Goal: Information Seeking & Learning: Find specific fact

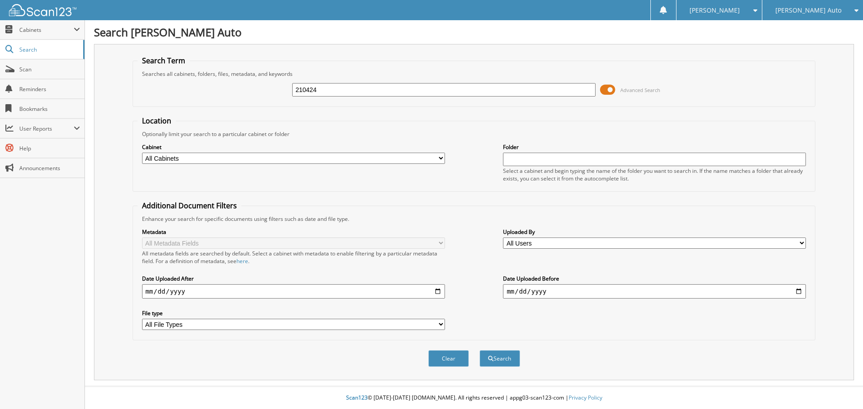
type input "210424"
click at [480, 351] on button "Search" at bounding box center [500, 359] width 40 height 17
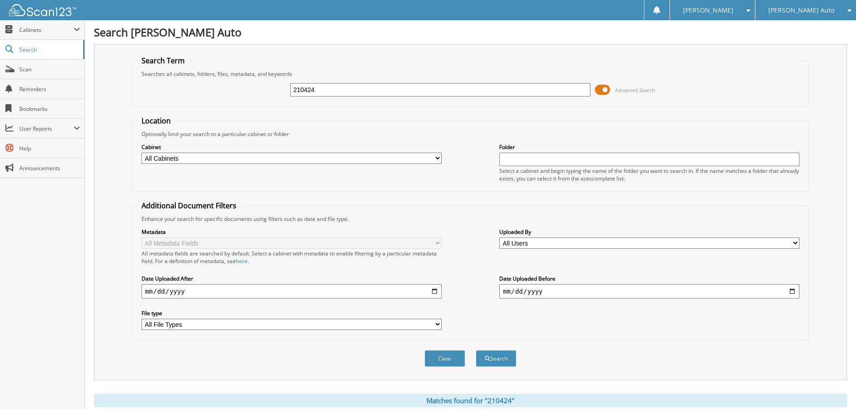
click at [602, 89] on span at bounding box center [602, 89] width 15 height 13
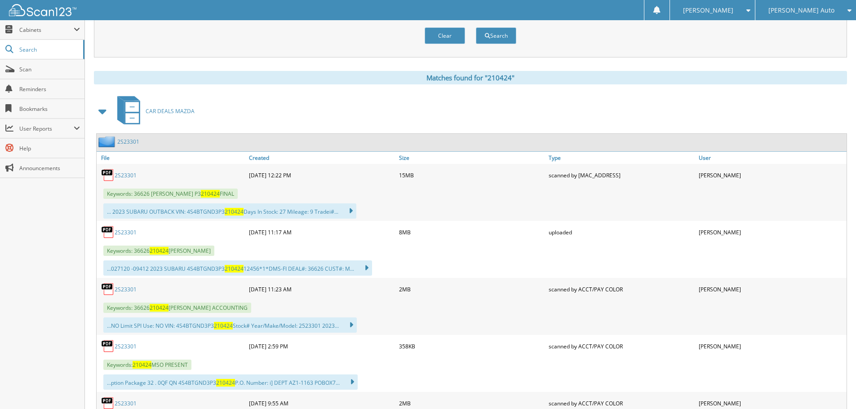
scroll to position [135, 0]
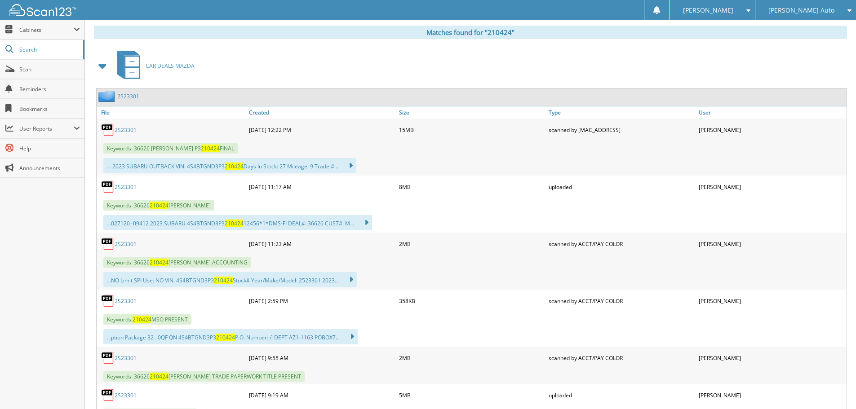
click at [123, 245] on link "2S23301" at bounding box center [126, 244] width 22 height 8
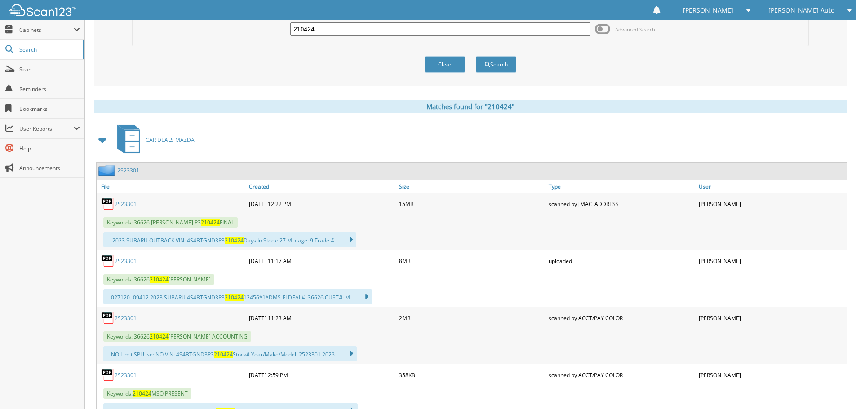
scroll to position [0, 0]
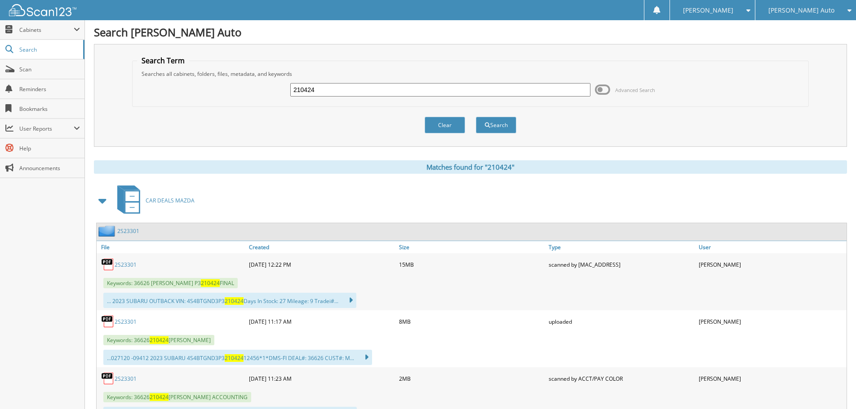
click at [102, 200] on span at bounding box center [103, 201] width 13 height 16
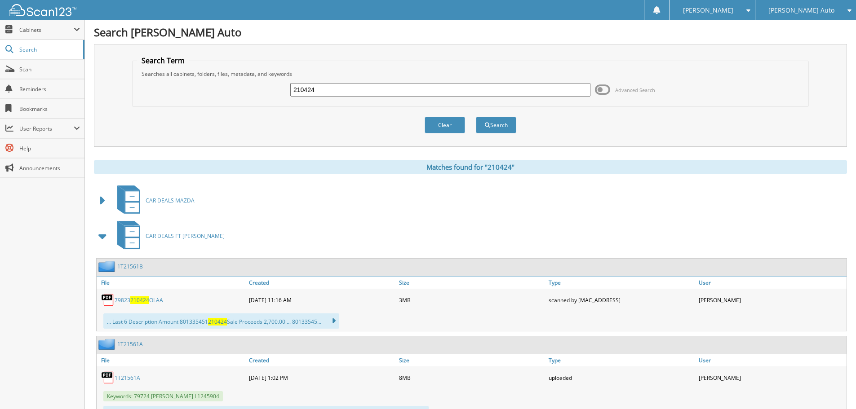
click at [103, 242] on span at bounding box center [103, 236] width 13 height 16
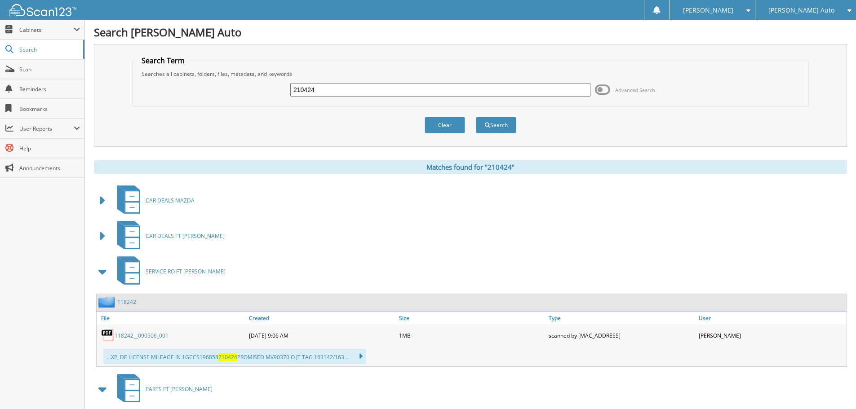
click at [101, 276] on span at bounding box center [103, 272] width 13 height 16
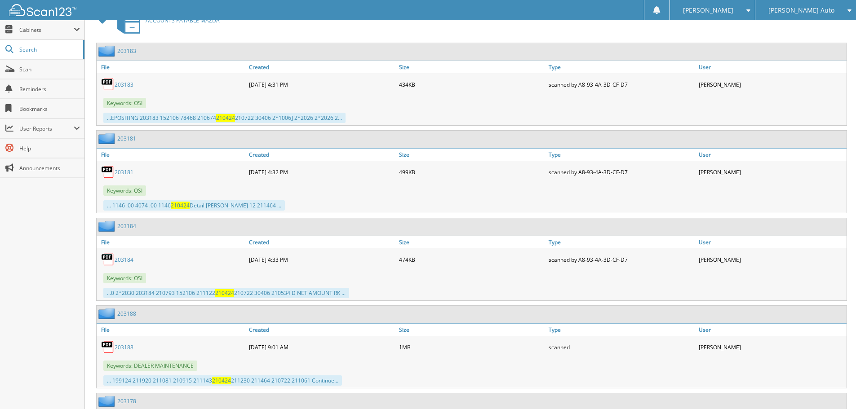
scroll to position [270, 0]
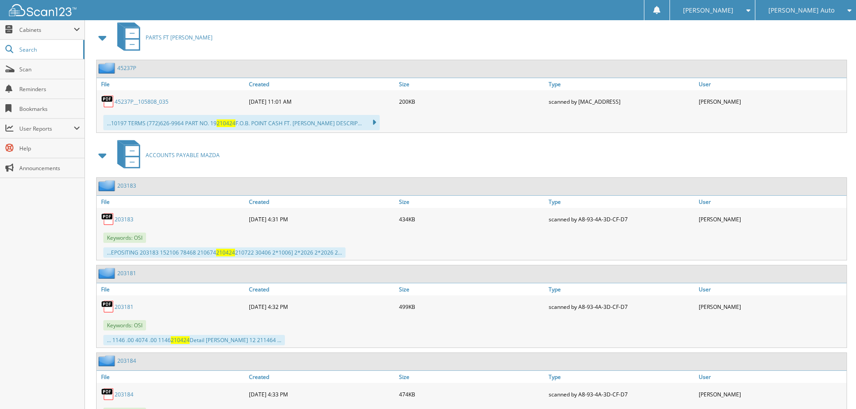
click at [109, 37] on span at bounding box center [103, 38] width 18 height 22
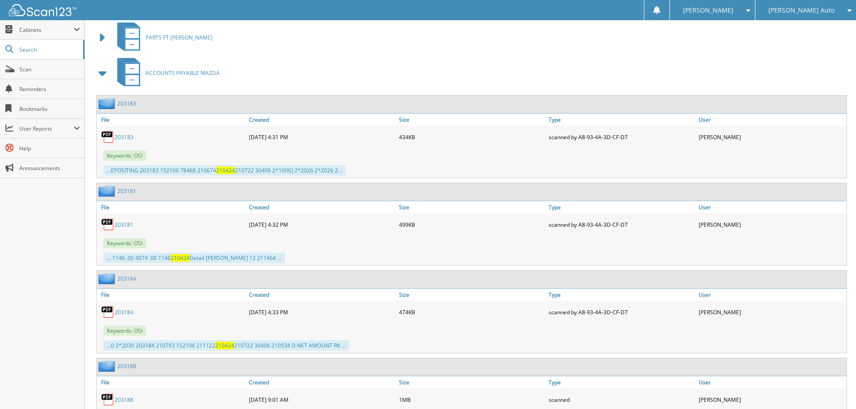
click at [100, 75] on span at bounding box center [103, 73] width 13 height 16
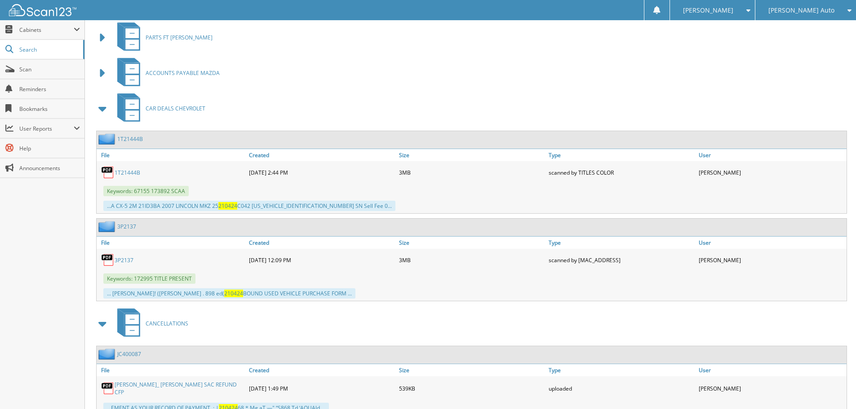
click at [107, 113] on span at bounding box center [103, 109] width 13 height 16
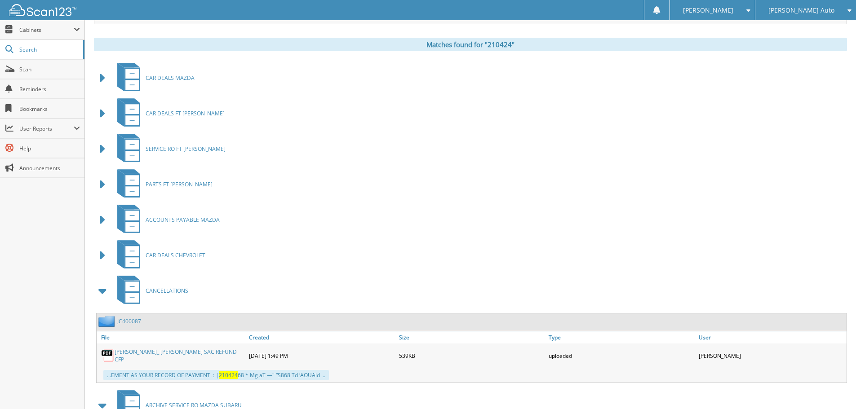
scroll to position [0, 0]
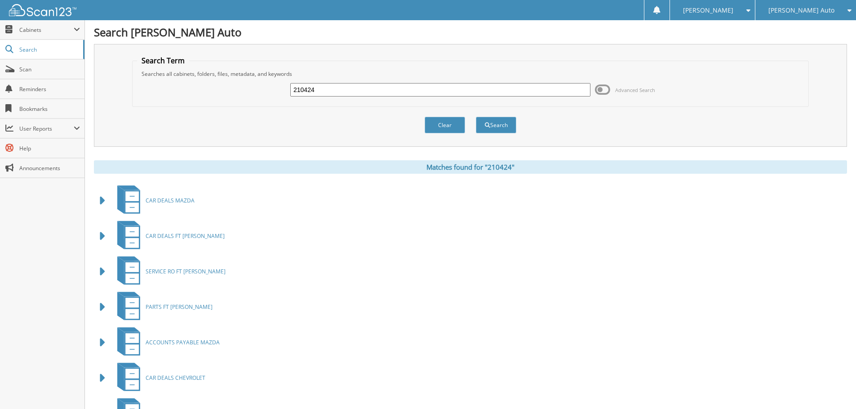
click at [343, 91] on input "210424" at bounding box center [440, 89] width 300 height 13
type input "204429"
click at [476, 117] on button "Search" at bounding box center [496, 125] width 40 height 17
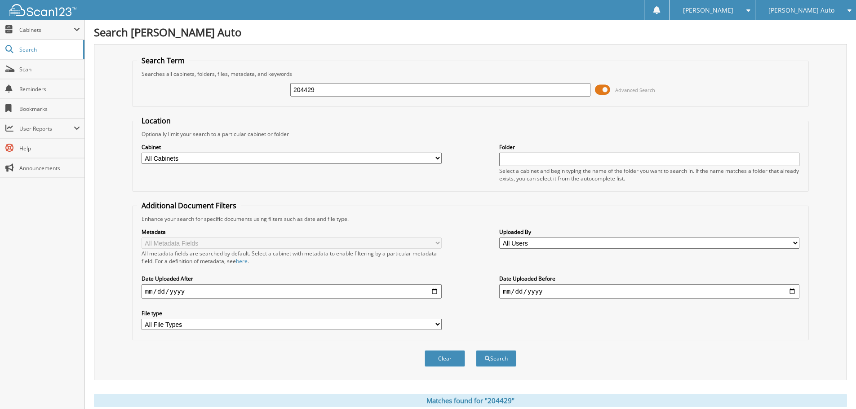
drag, startPoint x: 609, startPoint y: 90, endPoint x: 597, endPoint y: 89, distance: 11.8
click at [608, 90] on span at bounding box center [602, 89] width 15 height 13
